Goal: Task Accomplishment & Management: Complete application form

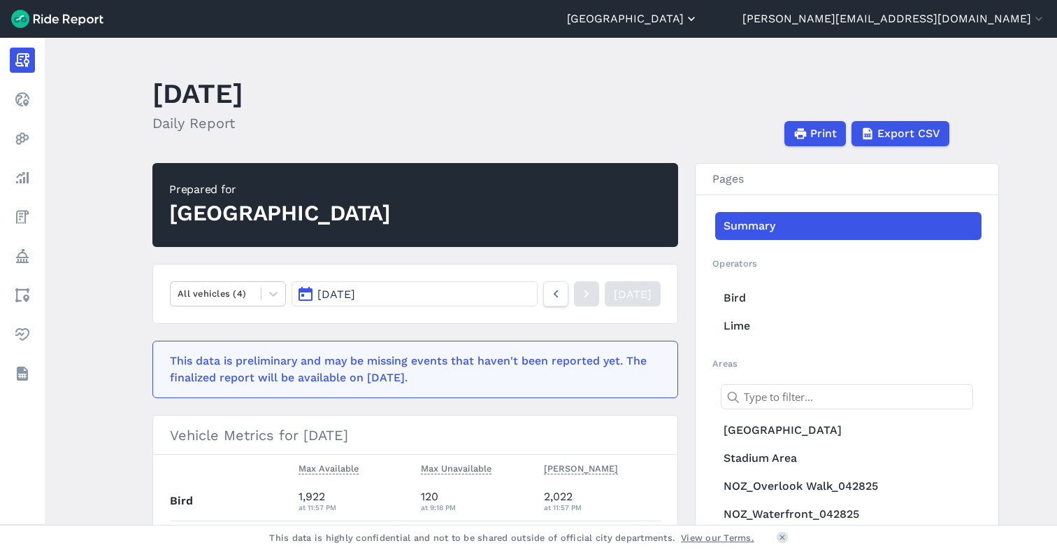
click at [699, 21] on button "[GEOGRAPHIC_DATA]" at bounding box center [632, 18] width 131 height 17
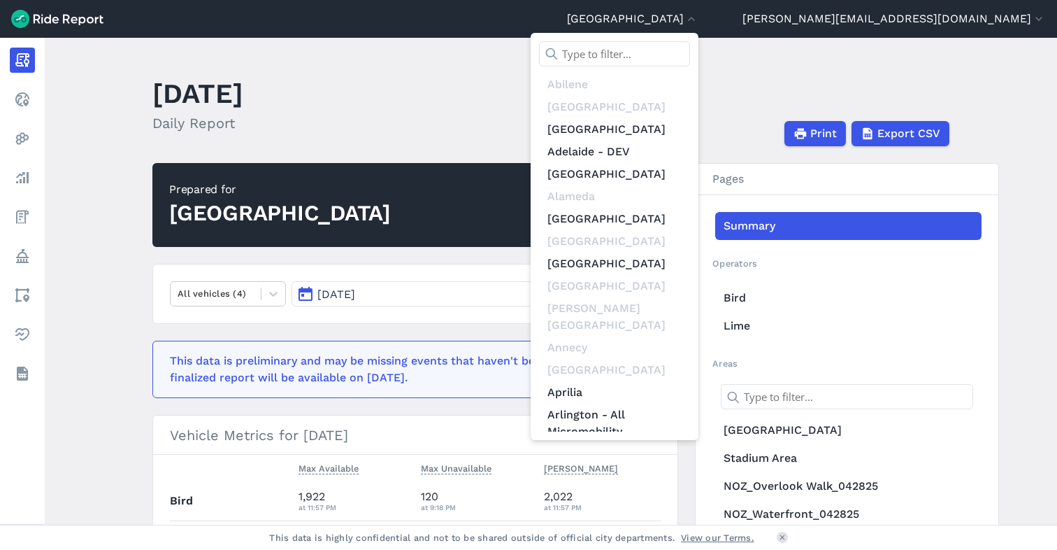
click at [690, 46] on input "text" at bounding box center [614, 53] width 151 height 25
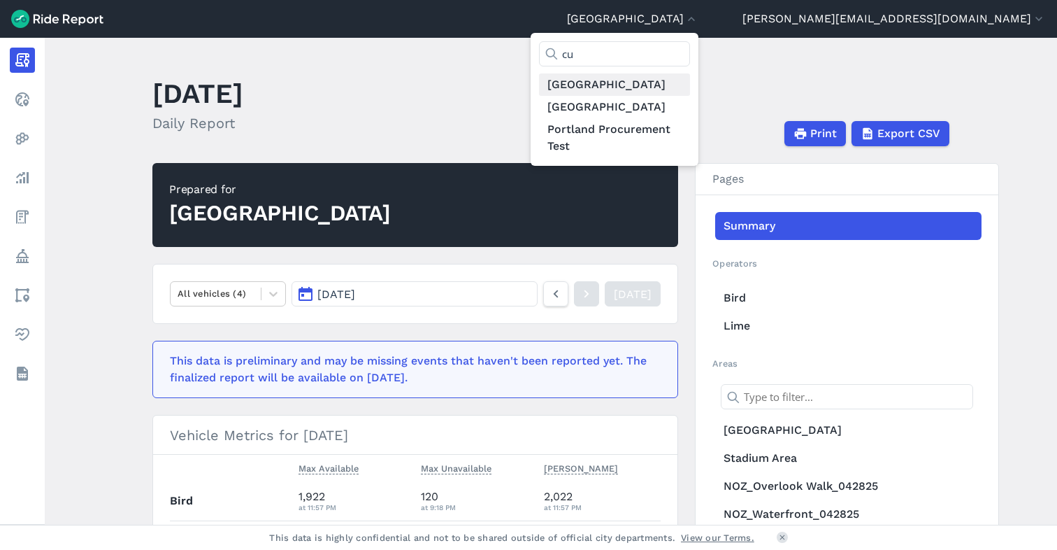
type input "cu"
click at [690, 83] on link "[GEOGRAPHIC_DATA]" at bounding box center [614, 84] width 151 height 22
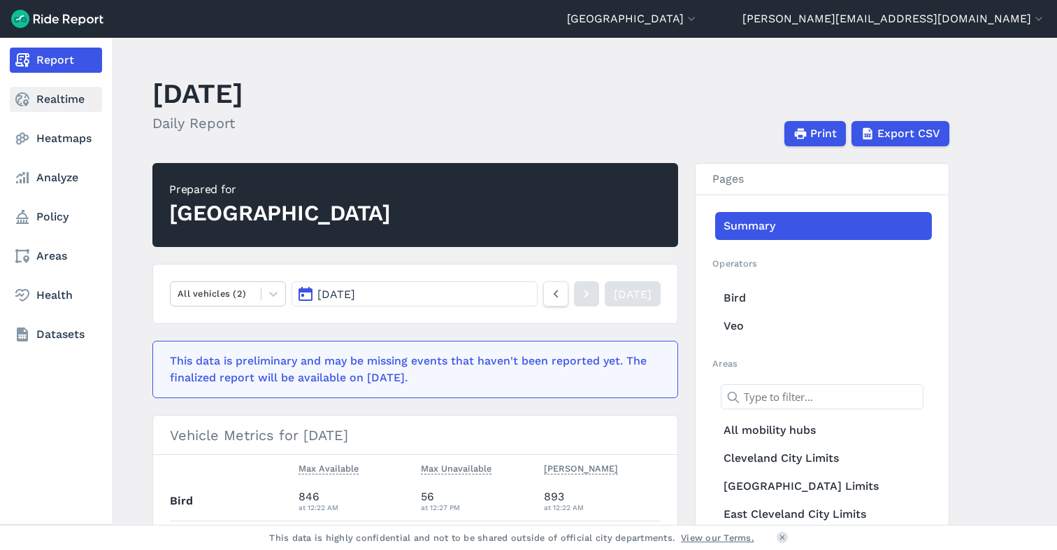
click at [57, 97] on link "Realtime" at bounding box center [56, 99] width 92 height 25
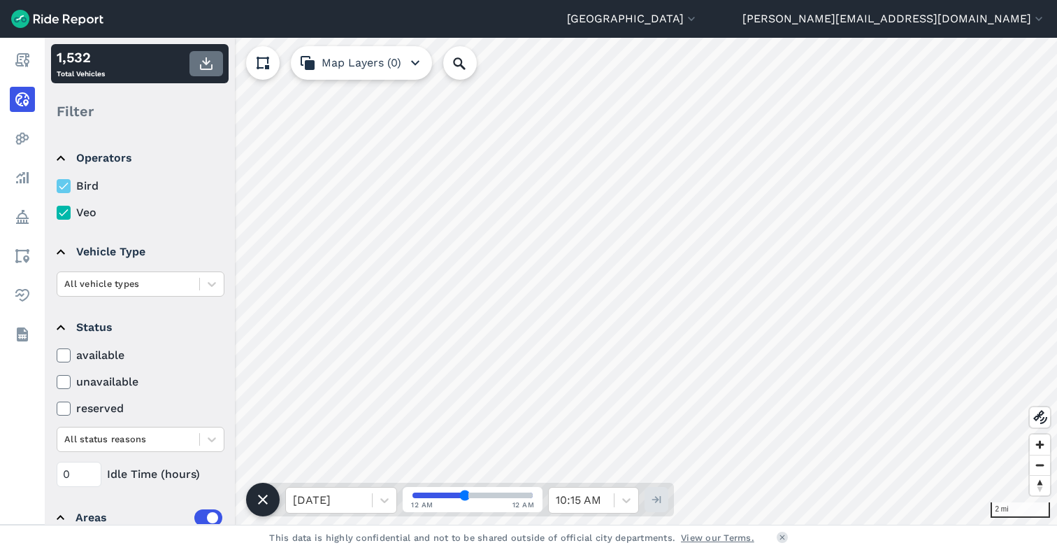
click at [204, 65] on icon "button" at bounding box center [206, 63] width 17 height 17
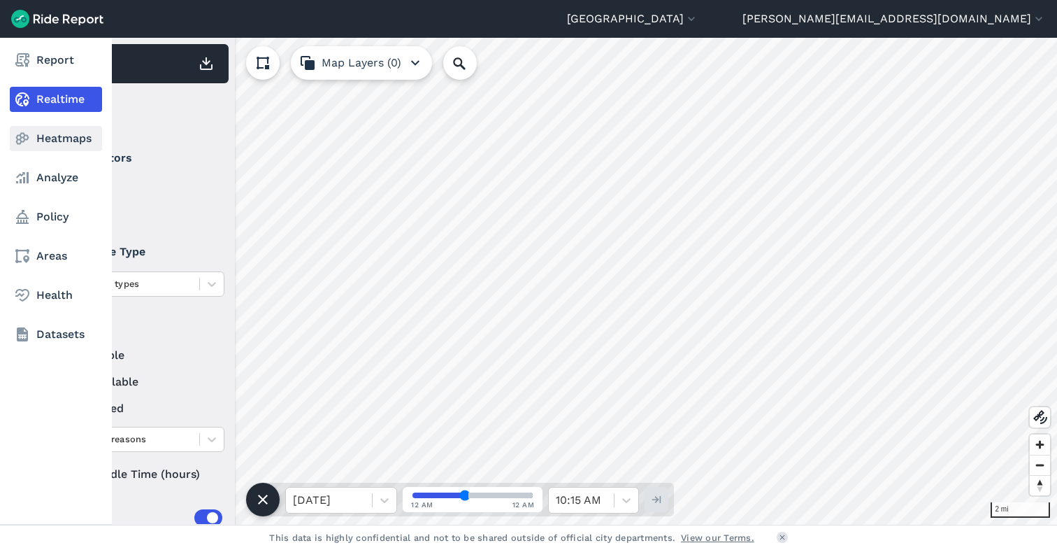
click at [65, 140] on link "Heatmaps" at bounding box center [56, 138] width 92 height 25
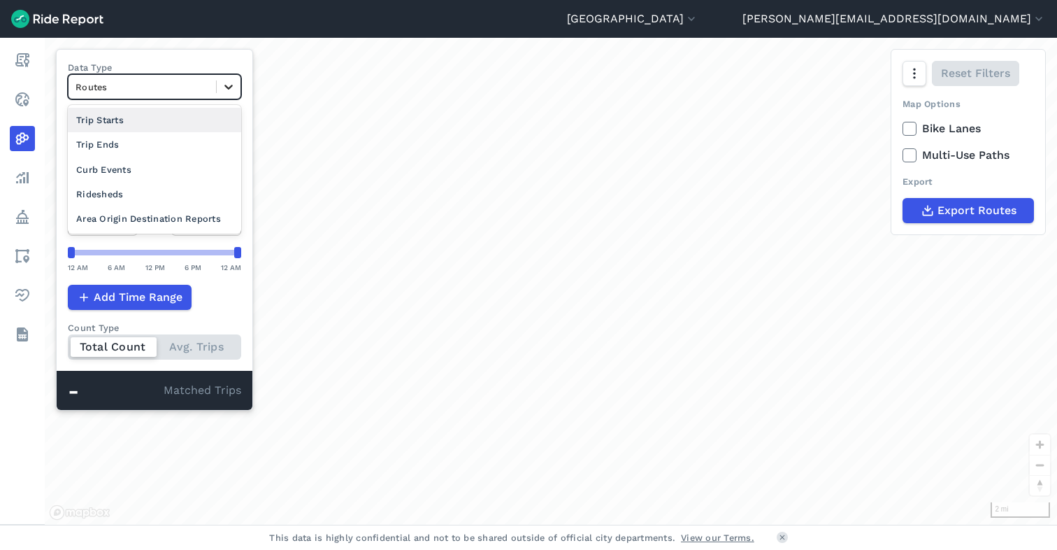
click at [229, 84] on icon at bounding box center [229, 87] width 14 height 14
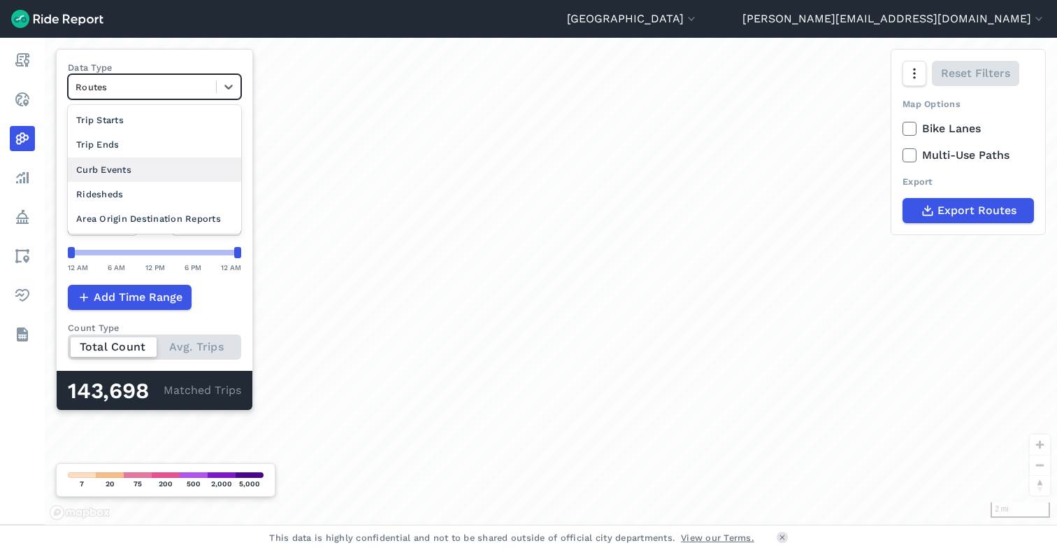
click at [165, 172] on div "Curb Events" at bounding box center [154, 169] width 173 height 24
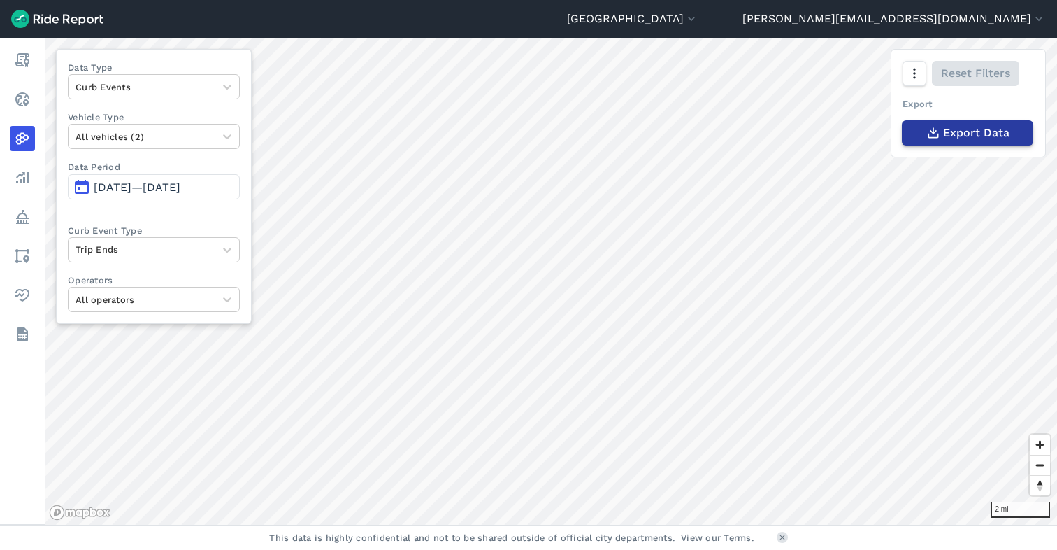
click at [945, 131] on span "Export Data" at bounding box center [976, 132] width 66 height 17
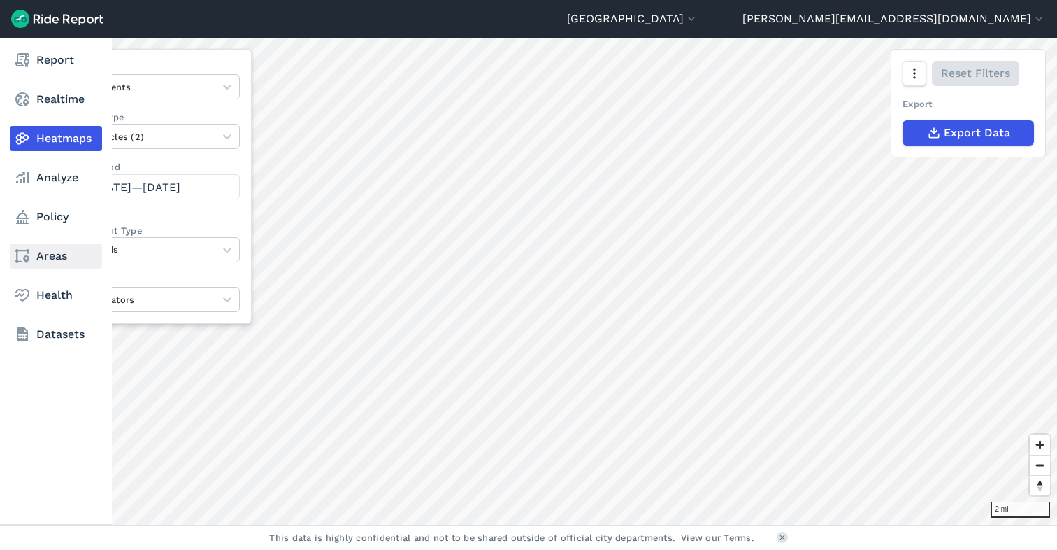
click at [52, 257] on link "Areas" at bounding box center [56, 255] width 92 height 25
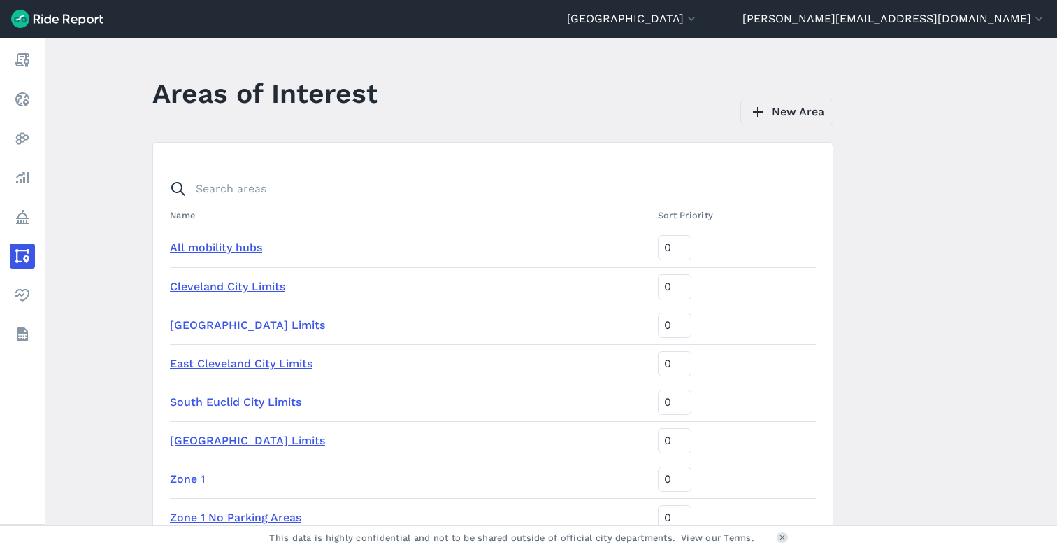
click at [780, 108] on link "New Area" at bounding box center [787, 112] width 93 height 27
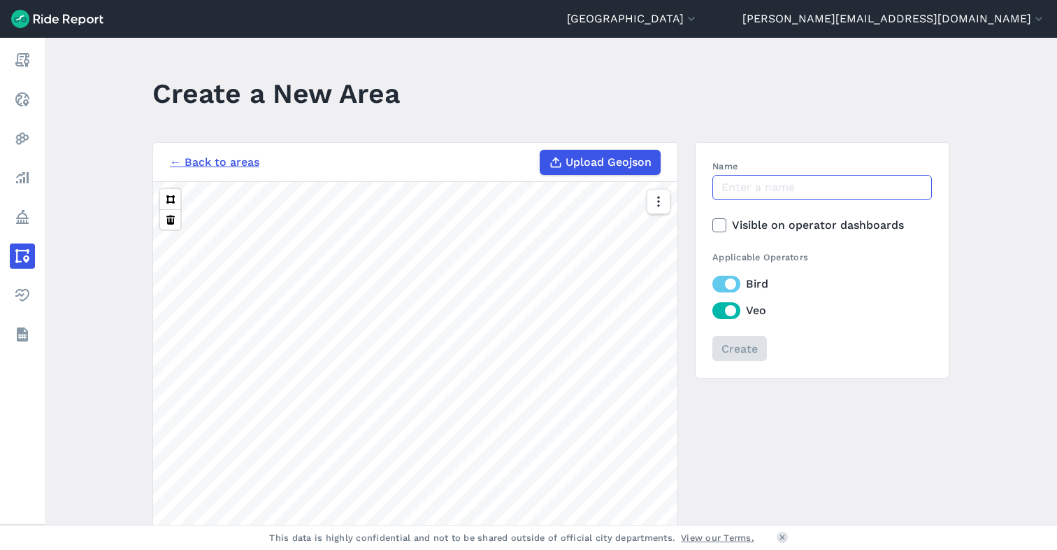
click at [753, 194] on input "Name" at bounding box center [823, 187] width 220 height 25
type input "Bus Cutoff Zone"
click at [169, 199] on button at bounding box center [170, 199] width 20 height 20
click at [743, 353] on input "Create" at bounding box center [739, 348] width 55 height 25
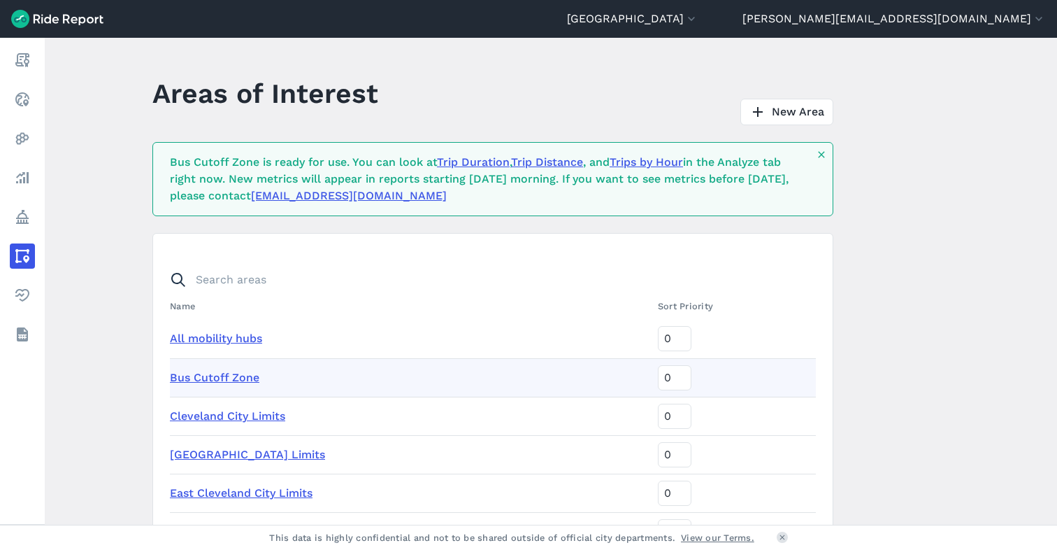
click at [242, 378] on link "Bus Cutoff Zone" at bounding box center [215, 377] width 90 height 13
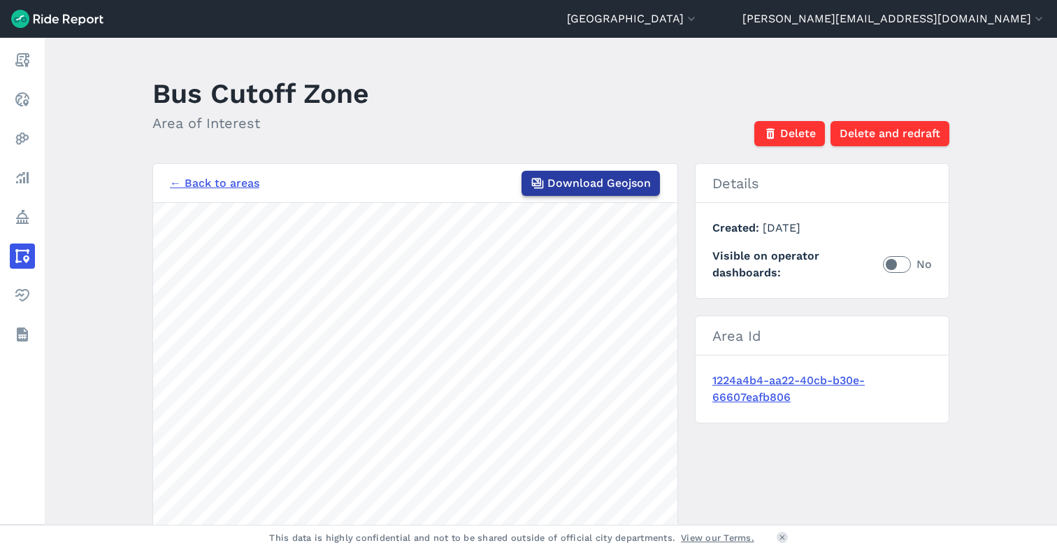
click at [595, 188] on span "Download Geojson" at bounding box center [599, 183] width 103 height 17
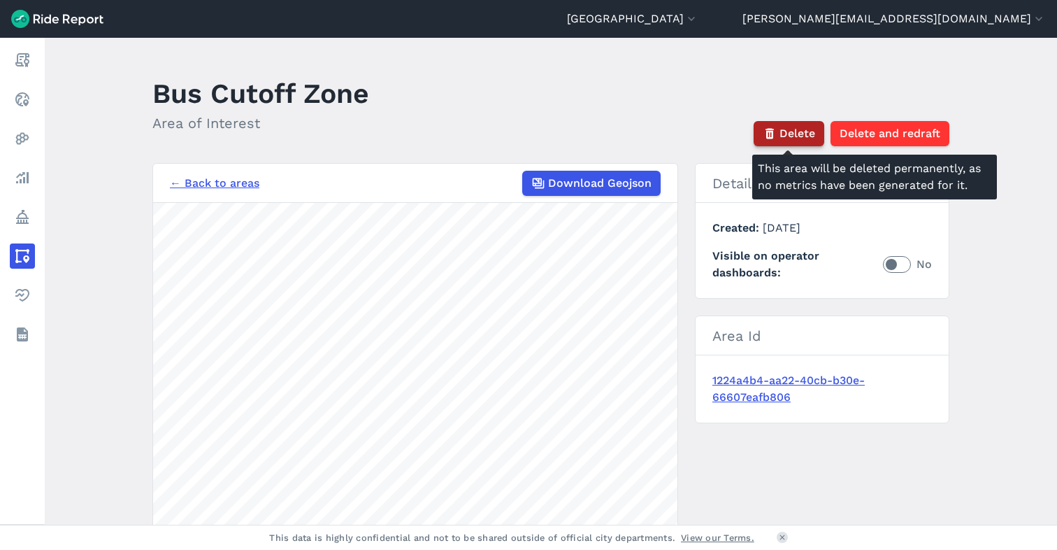
click at [780, 132] on span "Delete" at bounding box center [798, 133] width 36 height 17
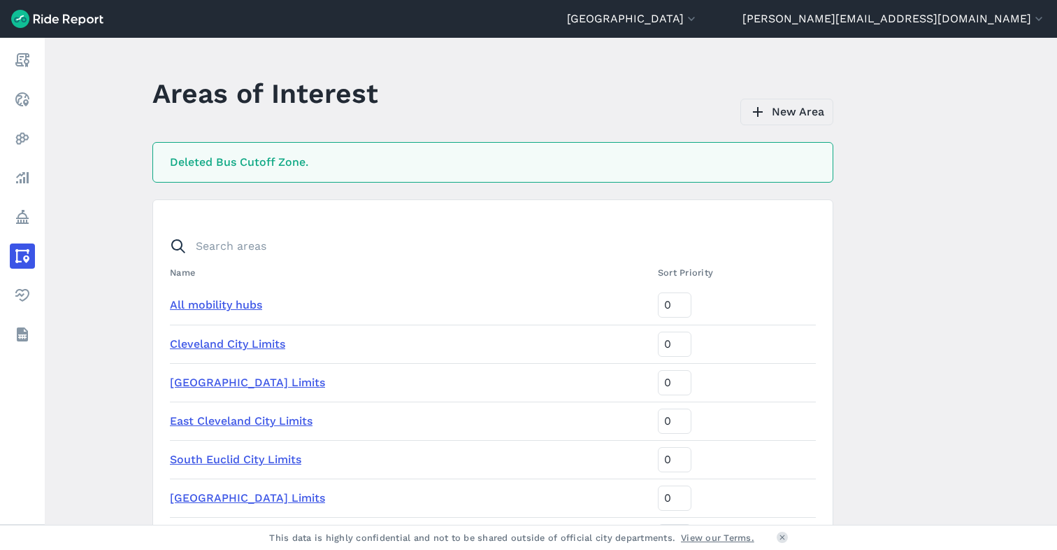
click at [776, 112] on link "New Area" at bounding box center [787, 112] width 93 height 27
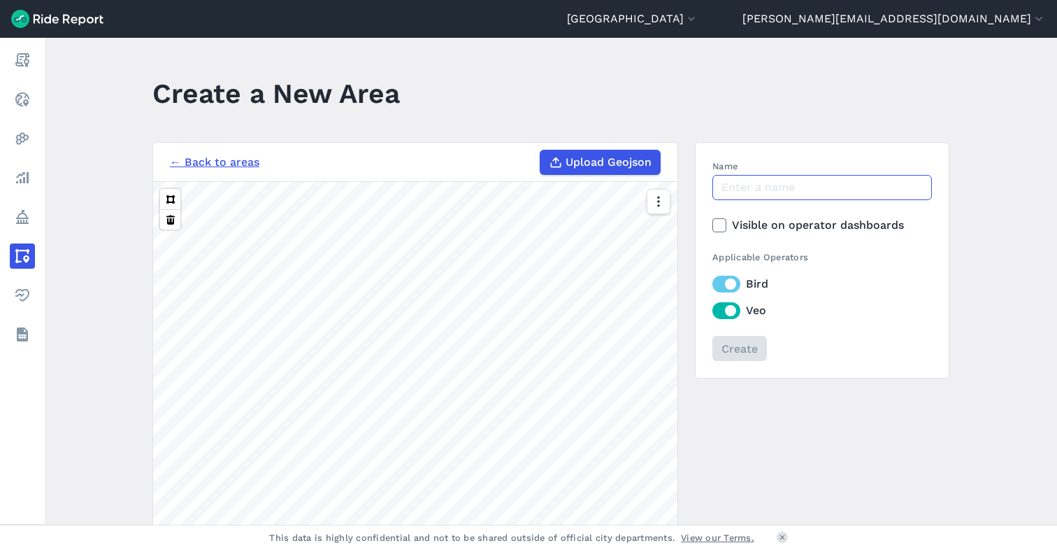
click at [745, 188] on input "Name" at bounding box center [823, 187] width 220 height 25
type input "GCTRA_Bus_Stops_20ft"
click at [719, 225] on icon at bounding box center [719, 225] width 13 height 14
click at [713, 225] on input "Visible on operator dashboards" at bounding box center [713, 221] width 0 height 9
click at [604, 162] on span "Upload Geojson" at bounding box center [609, 162] width 86 height 17
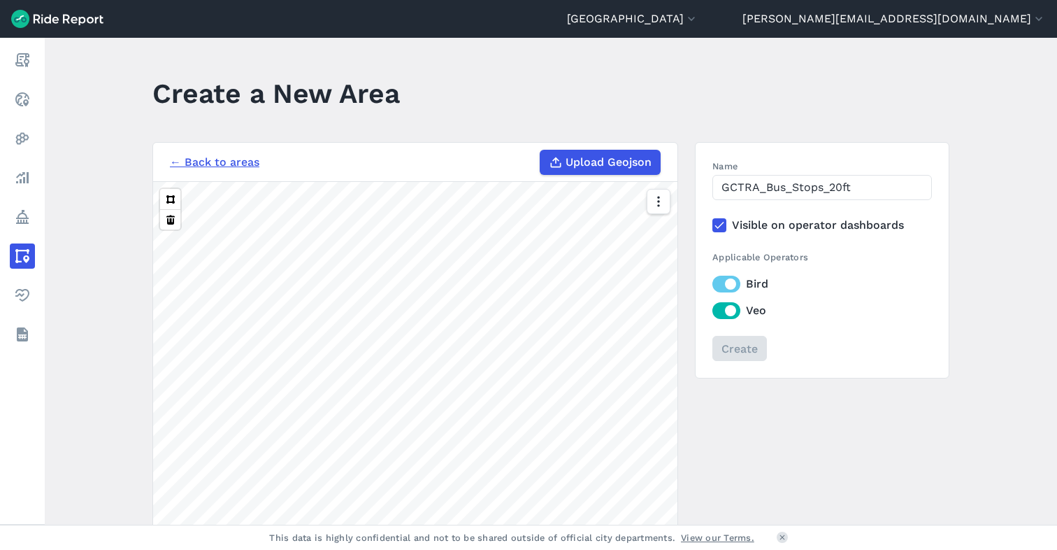
click at [541, 150] on input "Upload Geojson" at bounding box center [540, 150] width 1 height 1
type input "C:\fakepath\GCTRA_Cutoff_Dissolved.geojson"
click at [734, 351] on input "Create" at bounding box center [739, 348] width 55 height 25
